Goal: Task Accomplishment & Management: Use online tool/utility

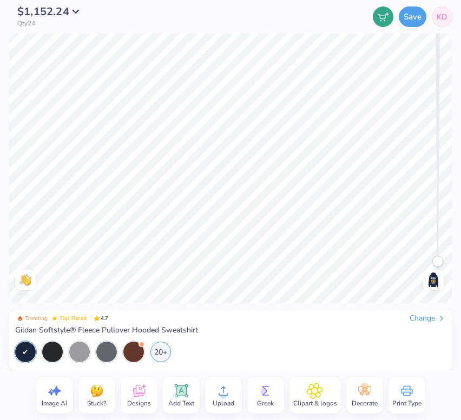
click at [426, 281] on img at bounding box center [433, 280] width 17 height 17
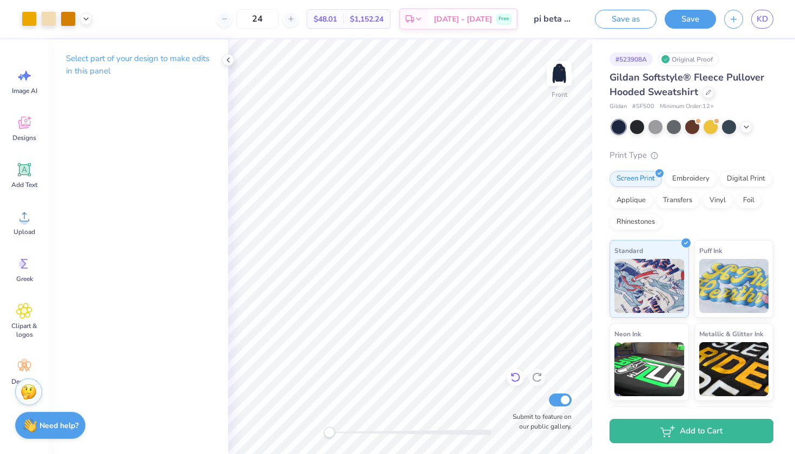
click at [460, 381] on icon at bounding box center [515, 377] width 11 height 11
click at [23, 169] on icon at bounding box center [24, 170] width 10 height 10
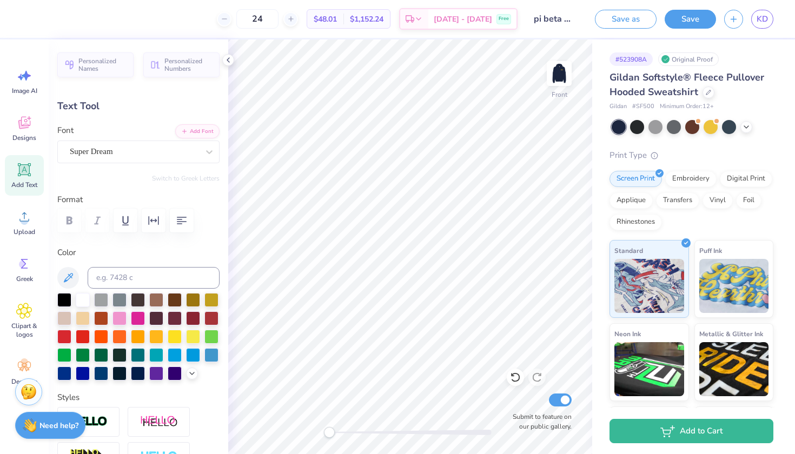
type textarea "p"
type textarea "Pi Beta Phi"
type input "13.98"
type input "8.36"
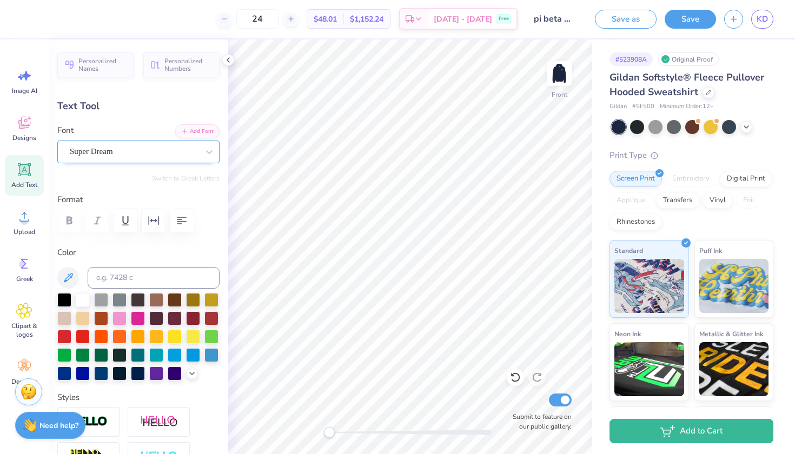
click at [110, 147] on span "Super Dream" at bounding box center [91, 152] width 43 height 12
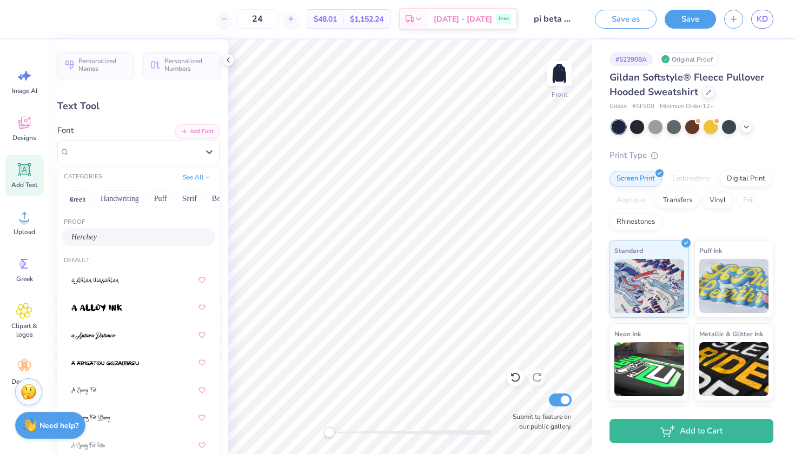
click at [100, 240] on div "Herchey" at bounding box center [138, 237] width 134 height 11
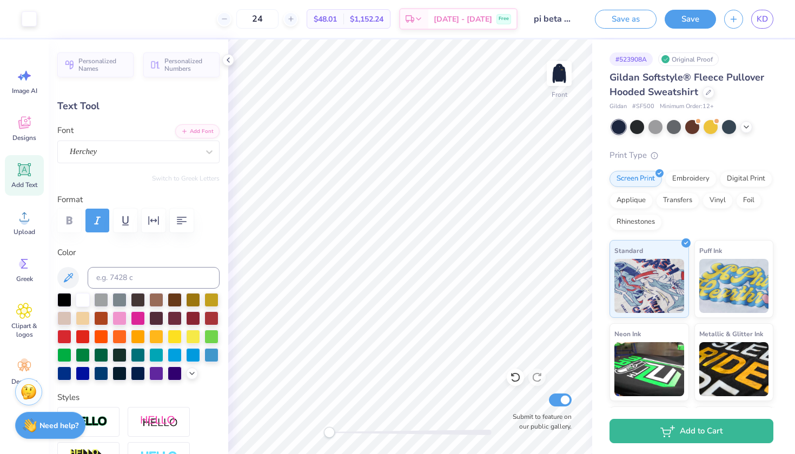
type input "10.98"
type input "2.04"
click at [442, 420] on ul "Cut Copy Paste Remove Background Duplicate Select All Delete Group Ungroup Brin…" at bounding box center [447, 314] width 85 height 275
type input "8.79"
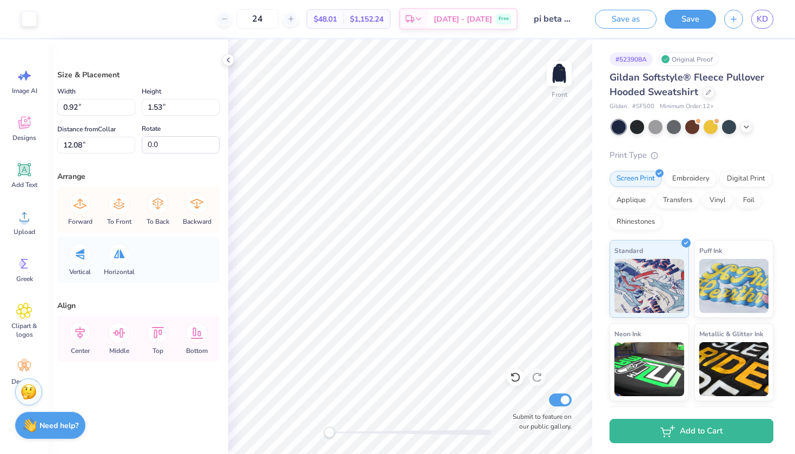
type input "3.36"
type input "3.14"
type input "11.22"
type input "0.95"
type input "1.52"
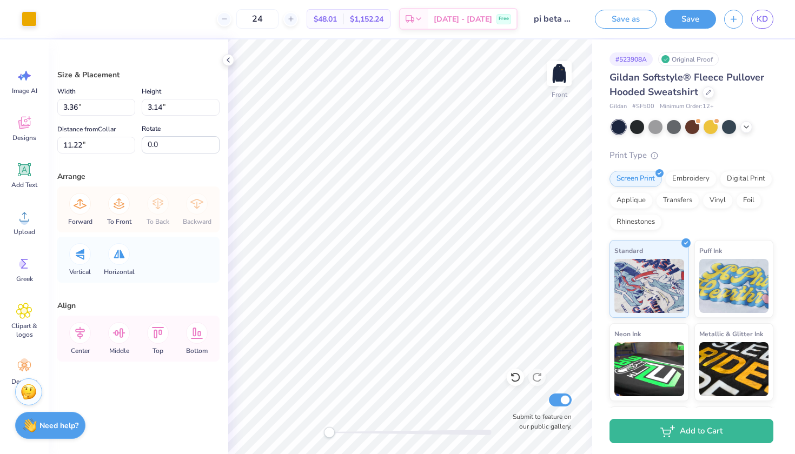
type input "12.13"
type input "0.20"
type input "0.41"
type input "12.54"
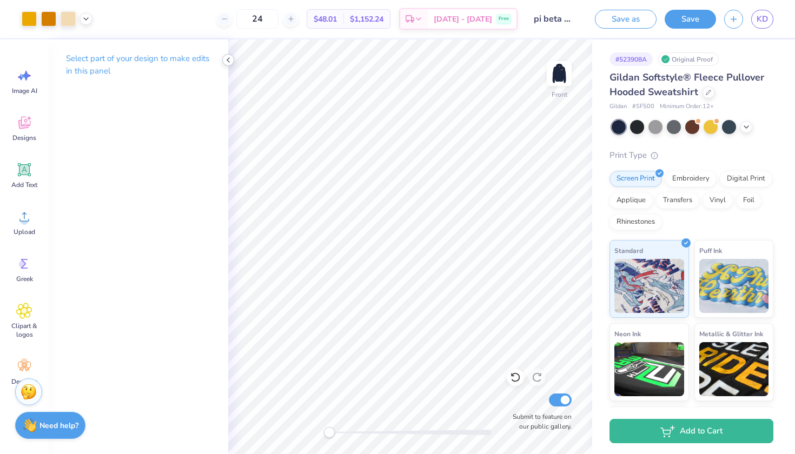
click at [227, 58] on icon at bounding box center [228, 60] width 9 height 9
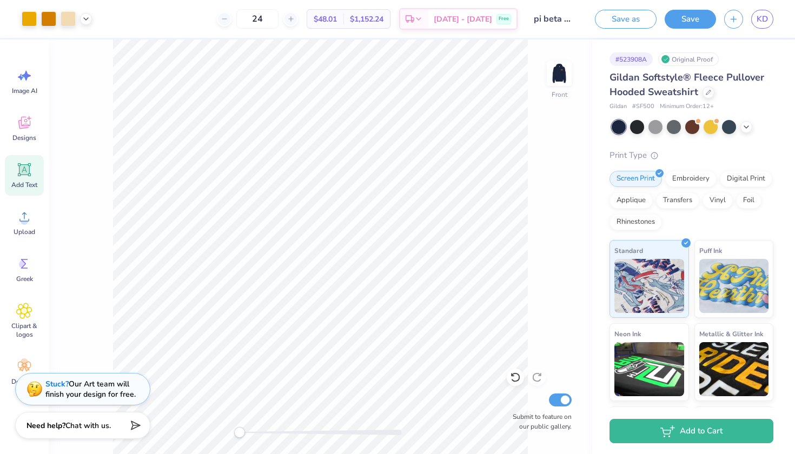
click at [24, 173] on icon at bounding box center [24, 170] width 10 height 10
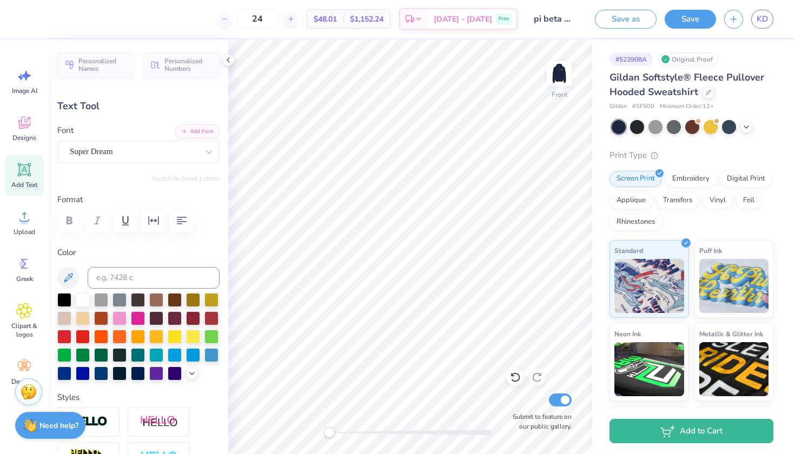
type textarea "6"
click at [460, 379] on icon at bounding box center [515, 377] width 11 height 11
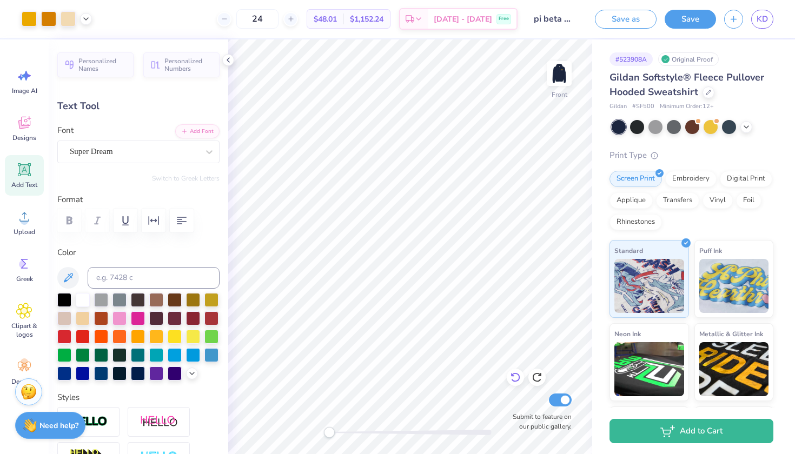
click at [460, 379] on icon at bounding box center [515, 377] width 11 height 11
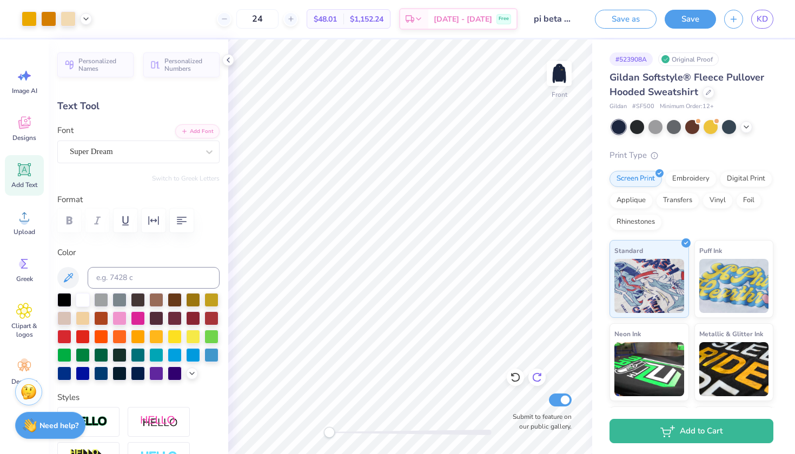
click at [460, 376] on icon at bounding box center [540, 375] width 2 height 2
click at [460, 373] on icon at bounding box center [537, 377] width 11 height 11
click at [232, 58] on icon at bounding box center [228, 60] width 9 height 9
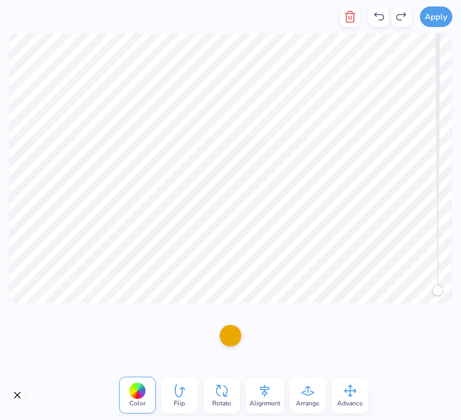
click at [232, 331] on div at bounding box center [231, 336] width 22 height 22
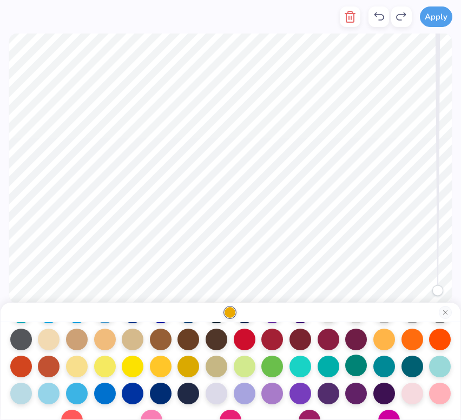
scroll to position [116, 0]
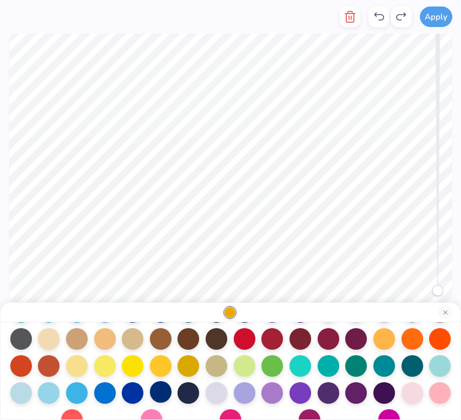
click at [163, 395] on div at bounding box center [161, 392] width 22 height 22
click at [135, 392] on div at bounding box center [133, 392] width 22 height 22
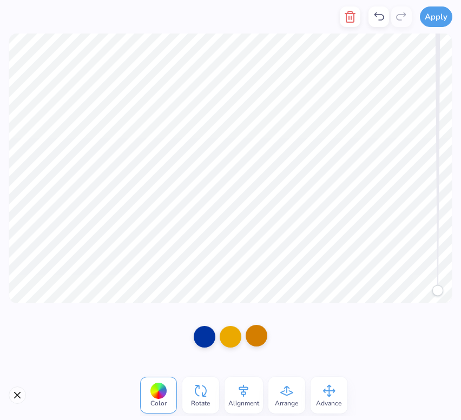
click at [253, 339] on div at bounding box center [257, 336] width 22 height 22
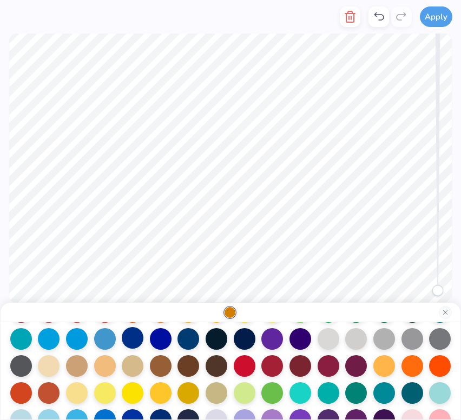
scroll to position [88, 0]
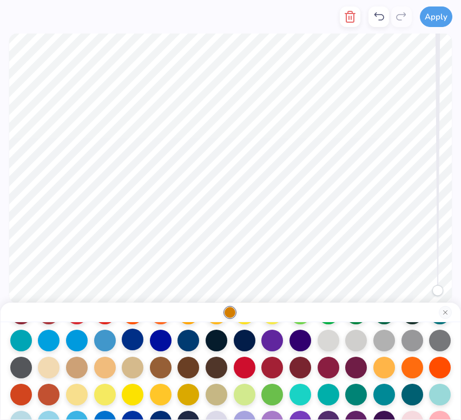
click at [127, 342] on div at bounding box center [133, 340] width 22 height 22
